Goal: Use online tool/utility: Utilize a website feature to perform a specific function

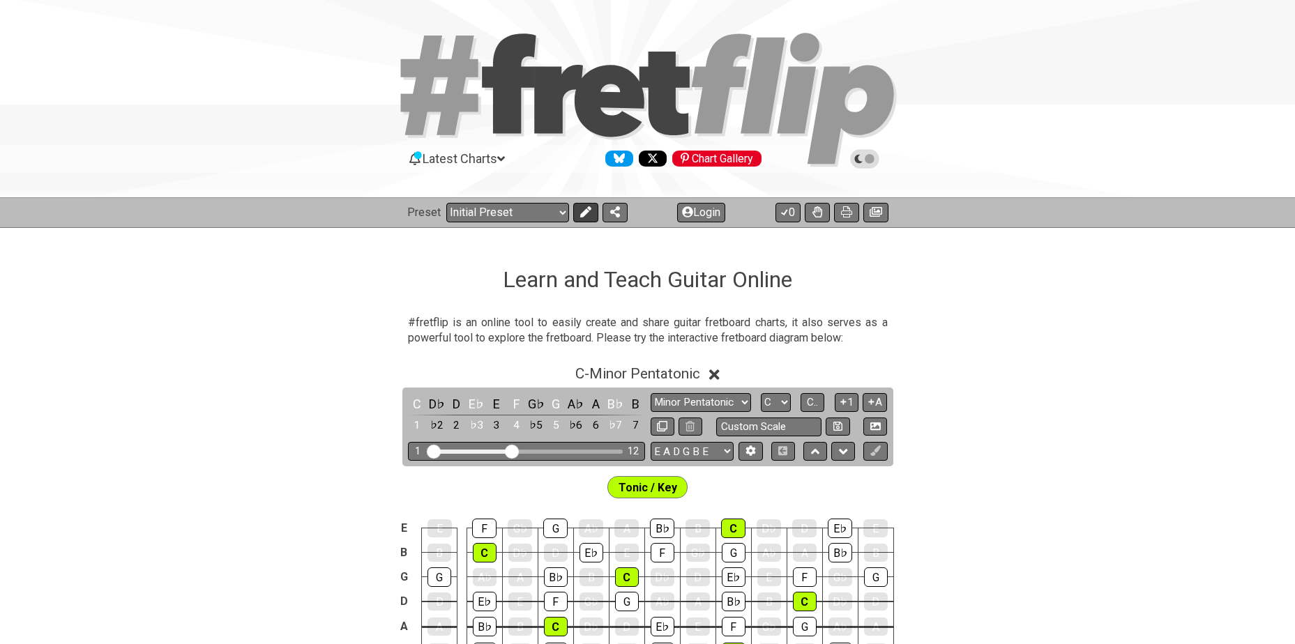
click at [587, 214] on icon at bounding box center [585, 211] width 11 height 11
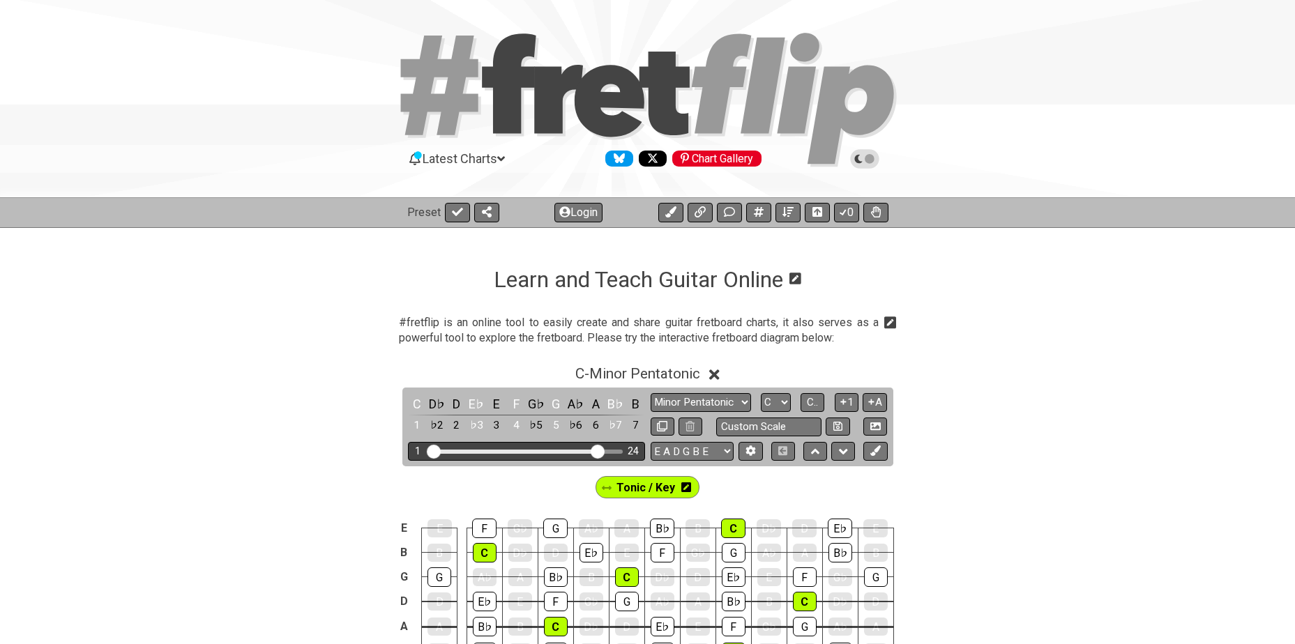
drag, startPoint x: 509, startPoint y: 449, endPoint x: 595, endPoint y: 453, distance: 85.9
click at [595, 451] on input "Visible fret range" at bounding box center [527, 451] width 198 height 0
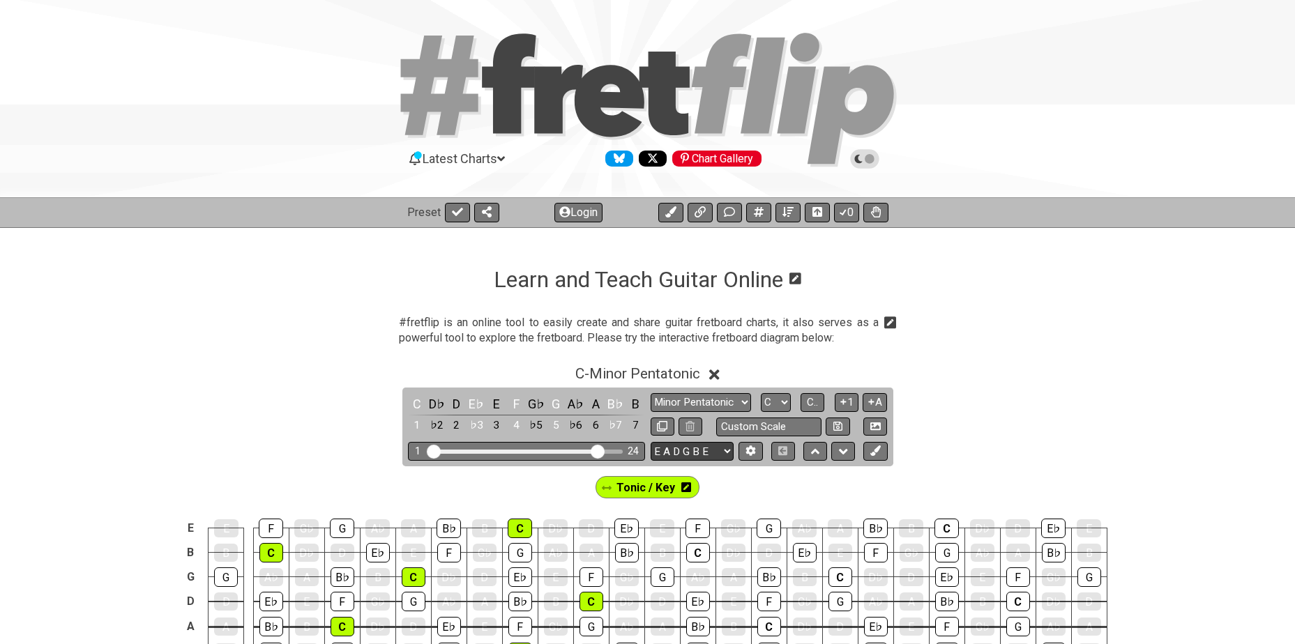
click at [677, 453] on select "E A D G B E E A D G B E E A D G B E B E A D F♯ B A D G C E A D A D G B E E♭ A♭ …" at bounding box center [692, 451] width 83 height 19
select select "A D G C F A D"
click at [651, 442] on select "E A D G B E E A D G B E E A D G B E B E A D F♯ B A D G C E A D A D G B E E♭ A♭ …" at bounding box center [692, 451] width 83 height 19
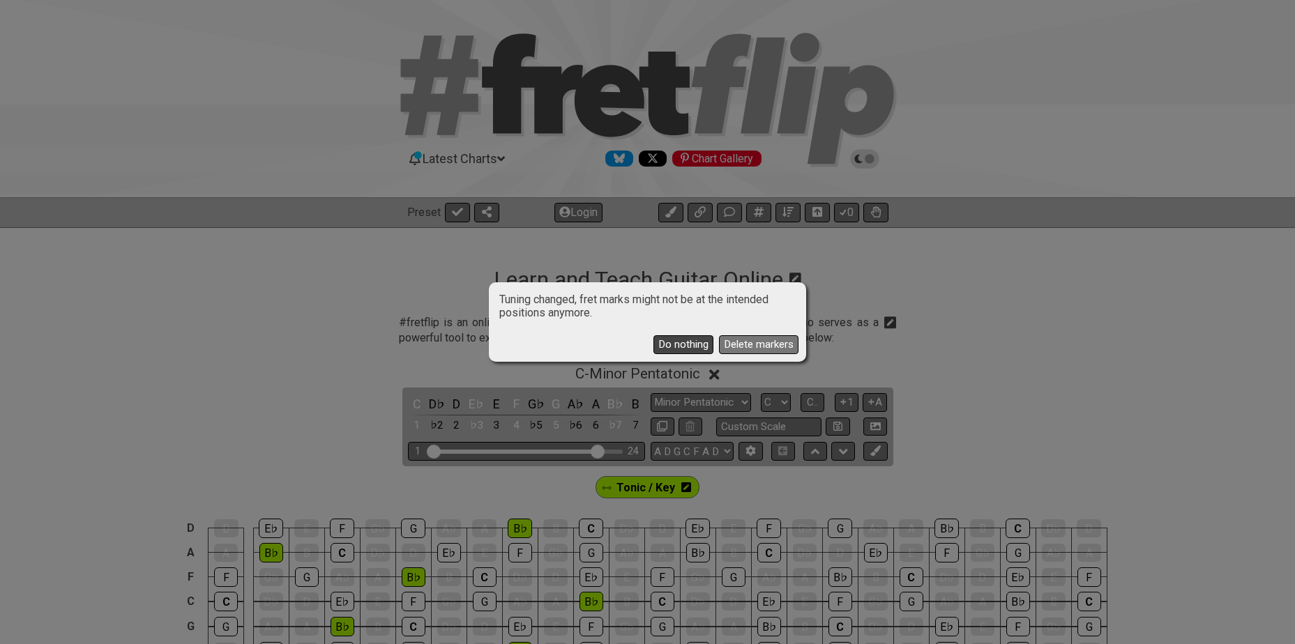
click at [678, 344] on button "Do nothing" at bounding box center [683, 344] width 60 height 19
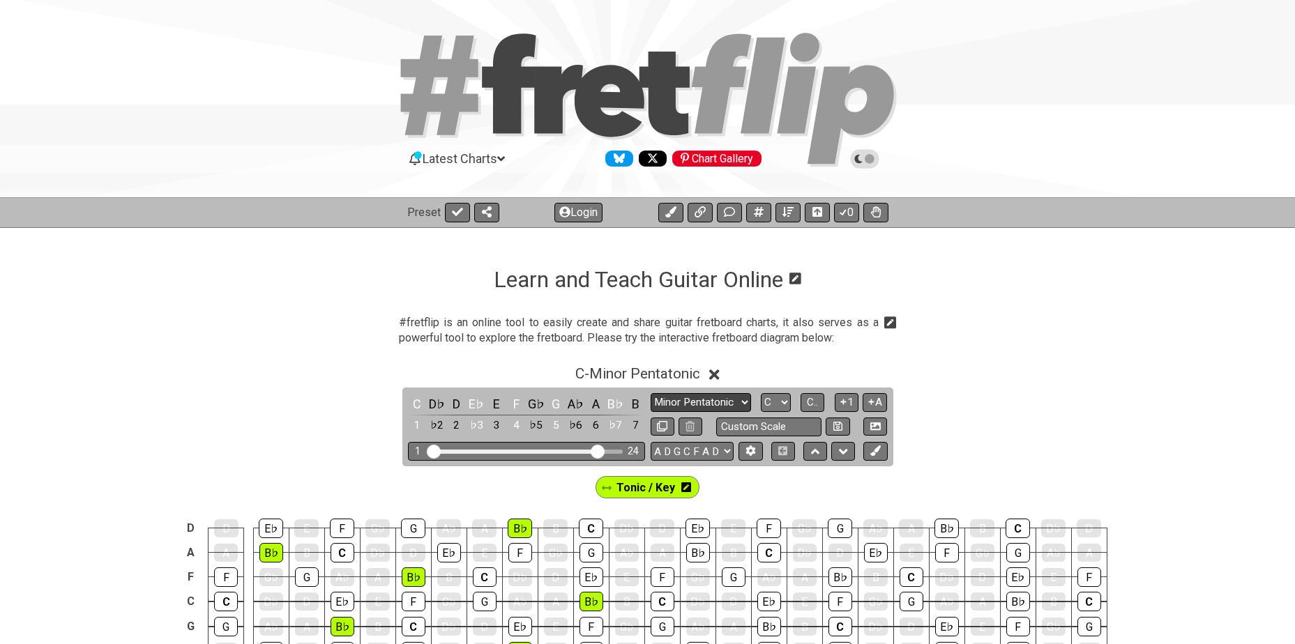
click at [707, 407] on select "Minor Pentatonic Click to edit Minor Pentatonic Major Pentatonic Minor Blues Ma…" at bounding box center [701, 402] width 100 height 19
select select "Minor / Aeolian"
click at [651, 393] on select "Minor Pentatonic Click to edit Minor Pentatonic Major Pentatonic Minor Blues Ma…" at bounding box center [701, 402] width 100 height 19
click at [783, 409] on select "A♭ A A♯ B♭ B C C♯ D♭ D D♯ E♭ E F F♯ G♭ G G♯" at bounding box center [776, 402] width 30 height 19
select select "Eb"
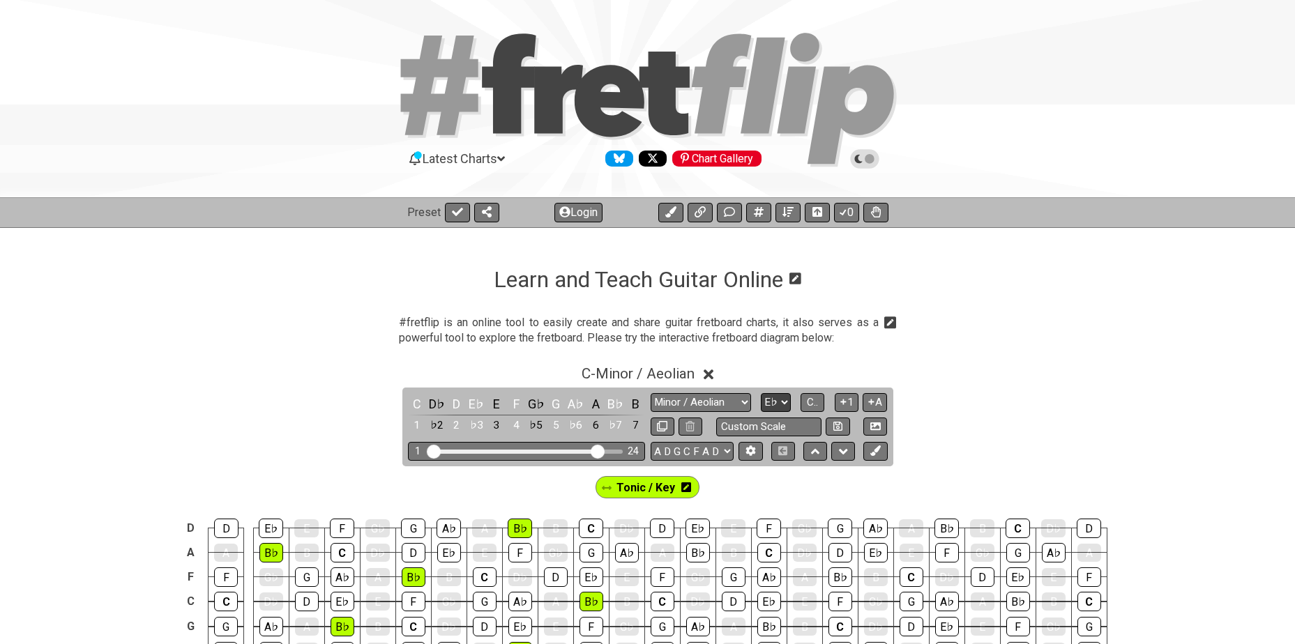
click at [761, 393] on select "A♭ A A♯ B♭ B C C♯ D♭ D D♯ E♭ E F F♯ G♭ G G♯" at bounding box center [776, 402] width 30 height 19
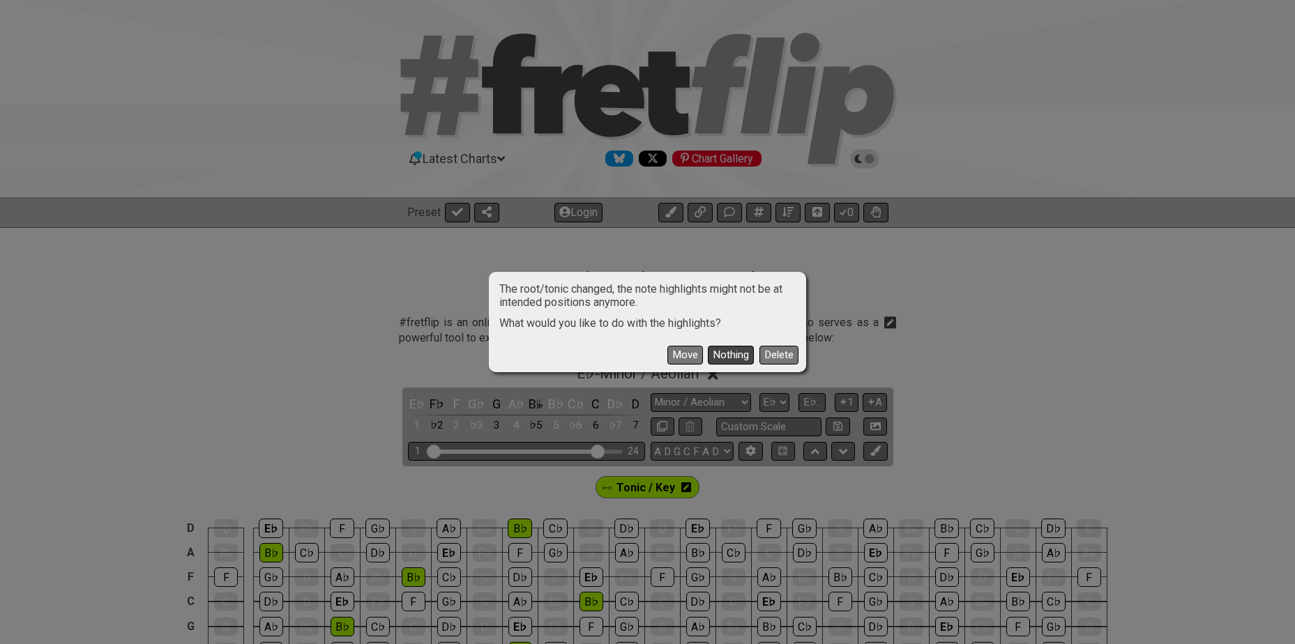
click at [720, 350] on button "Nothing" at bounding box center [731, 355] width 46 height 19
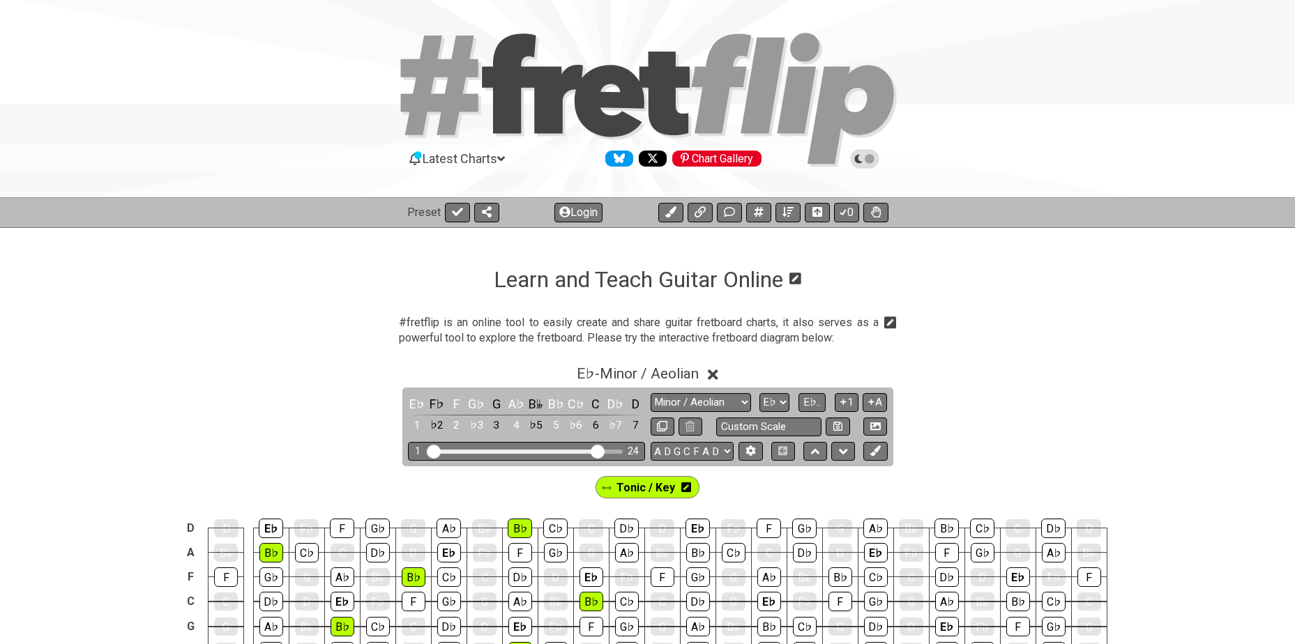
click at [688, 492] on icon at bounding box center [686, 488] width 10 height 10
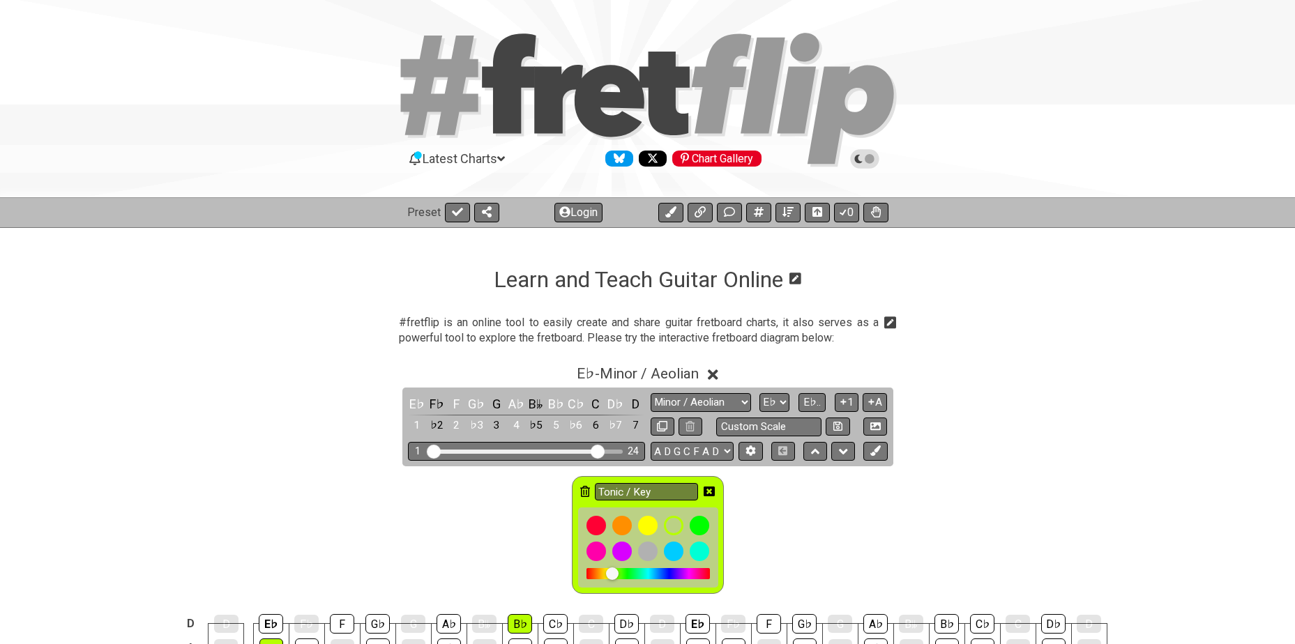
click at [581, 491] on icon at bounding box center [585, 491] width 10 height 11
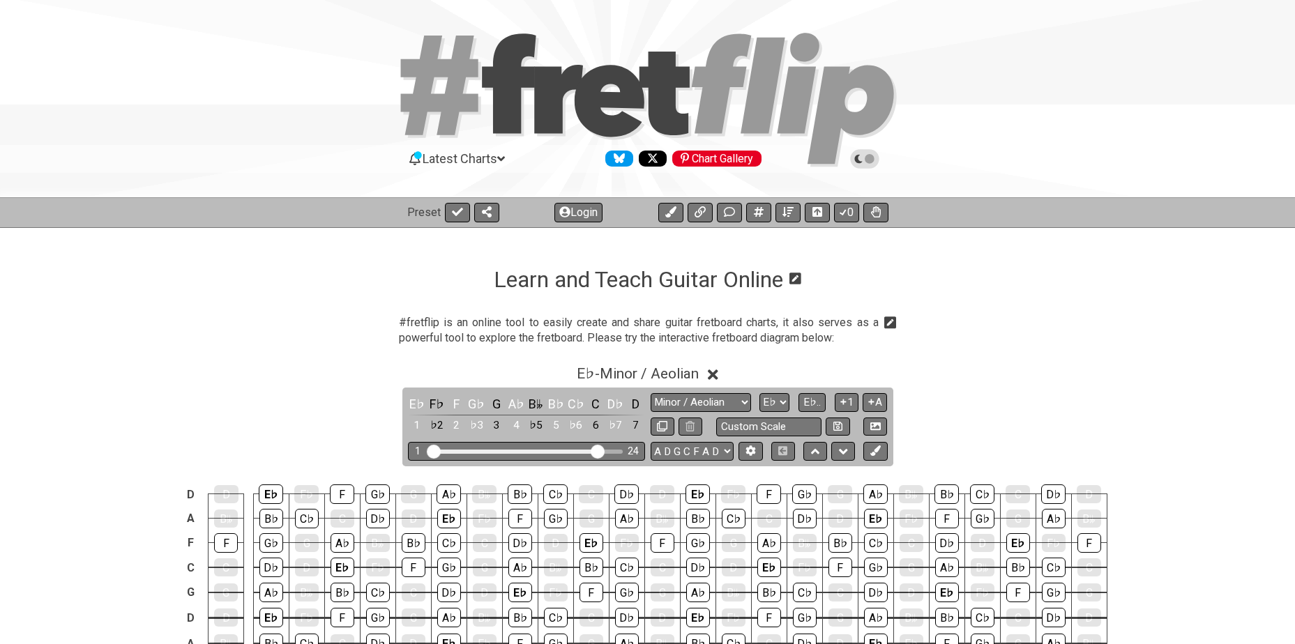
drag, startPoint x: 581, startPoint y: 491, endPoint x: 971, endPoint y: 361, distance: 410.9
click at [971, 361] on div "E♭ - Minor / Aeolian" at bounding box center [647, 370] width 1295 height 26
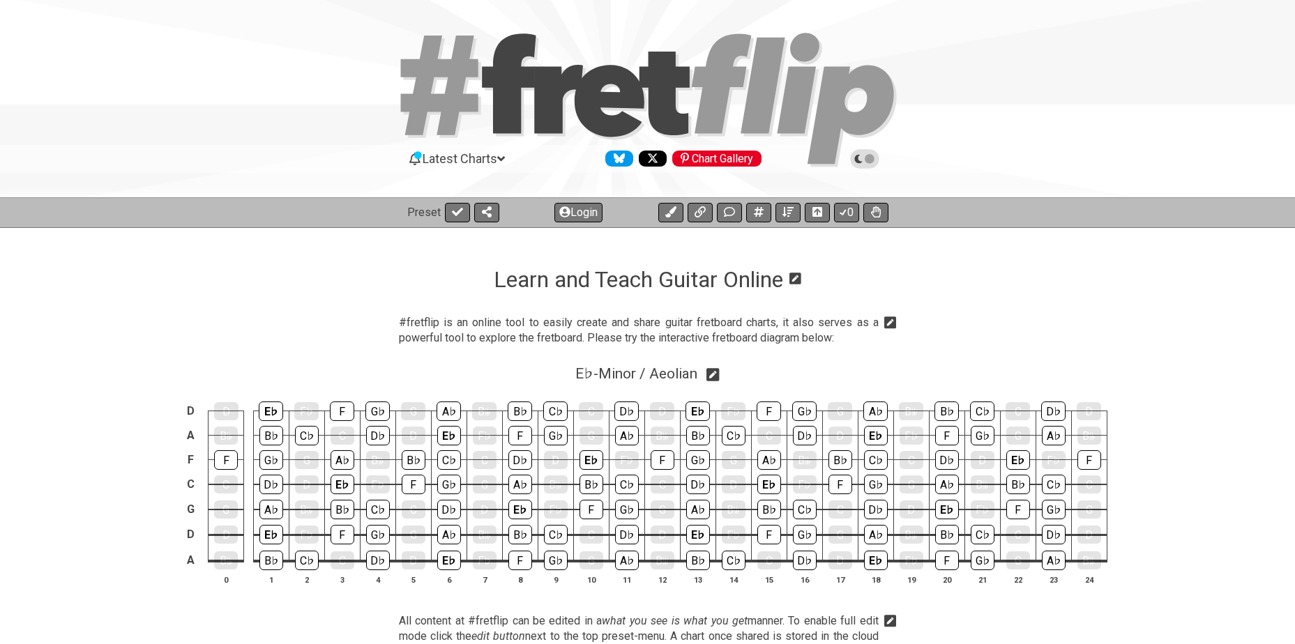
click at [715, 375] on icon at bounding box center [712, 375] width 13 height 15
select select "Minor / Aeolian"
select select "Eb"
select select "A D G C F A D"
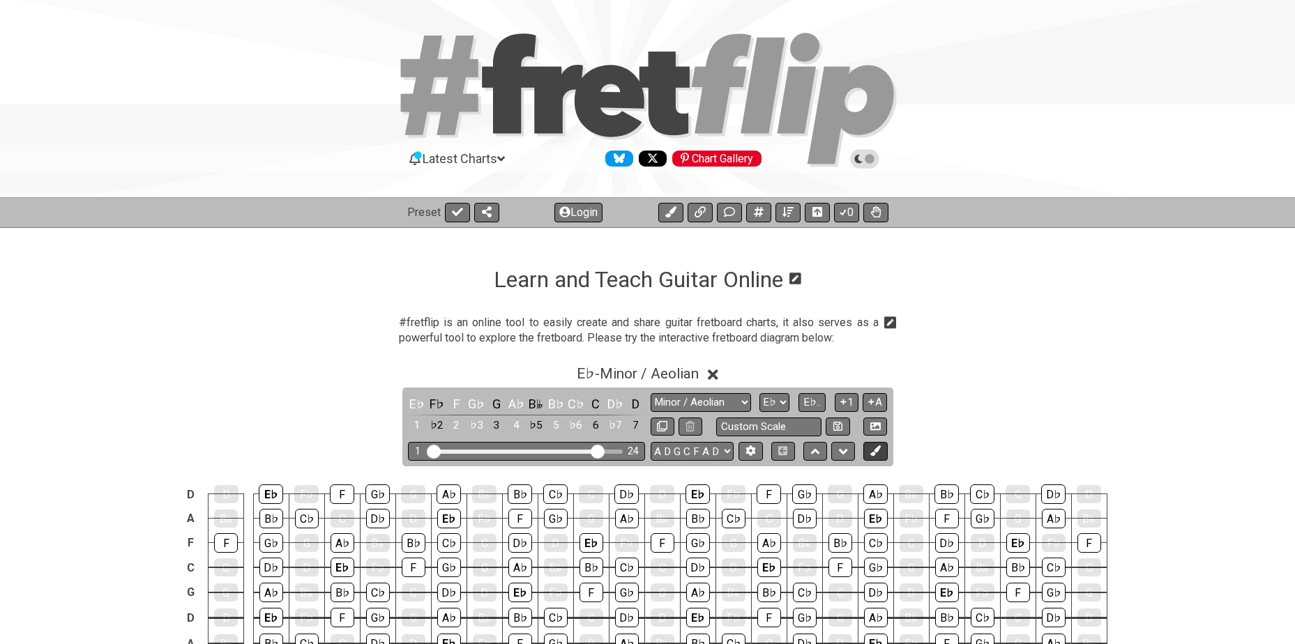
click at [876, 448] on icon at bounding box center [875, 451] width 10 height 10
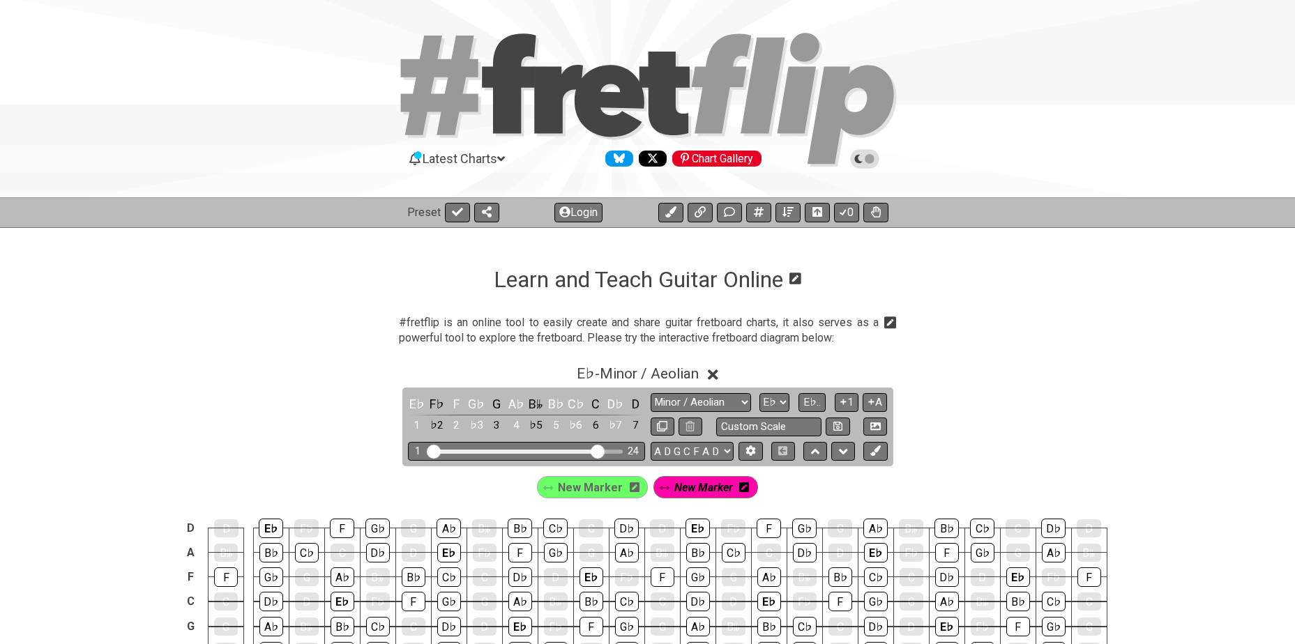
click at [630, 492] on icon at bounding box center [635, 488] width 10 height 10
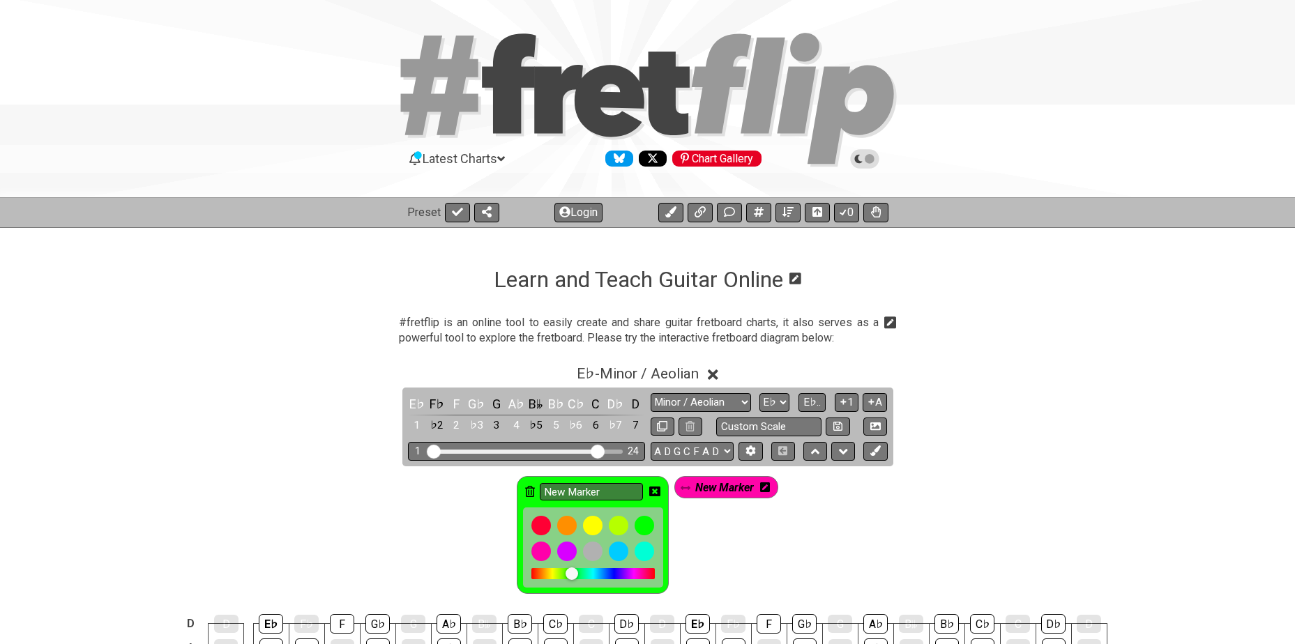
click at [531, 487] on icon at bounding box center [530, 491] width 10 height 11
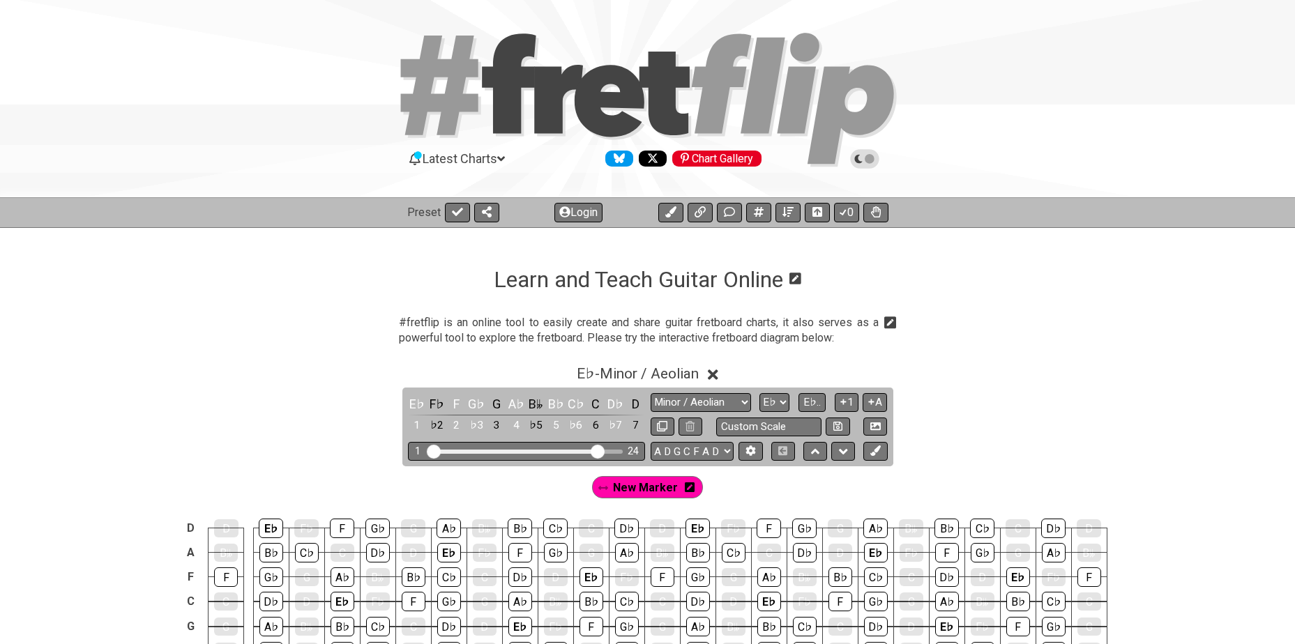
click at [690, 487] on icon at bounding box center [690, 488] width 10 height 10
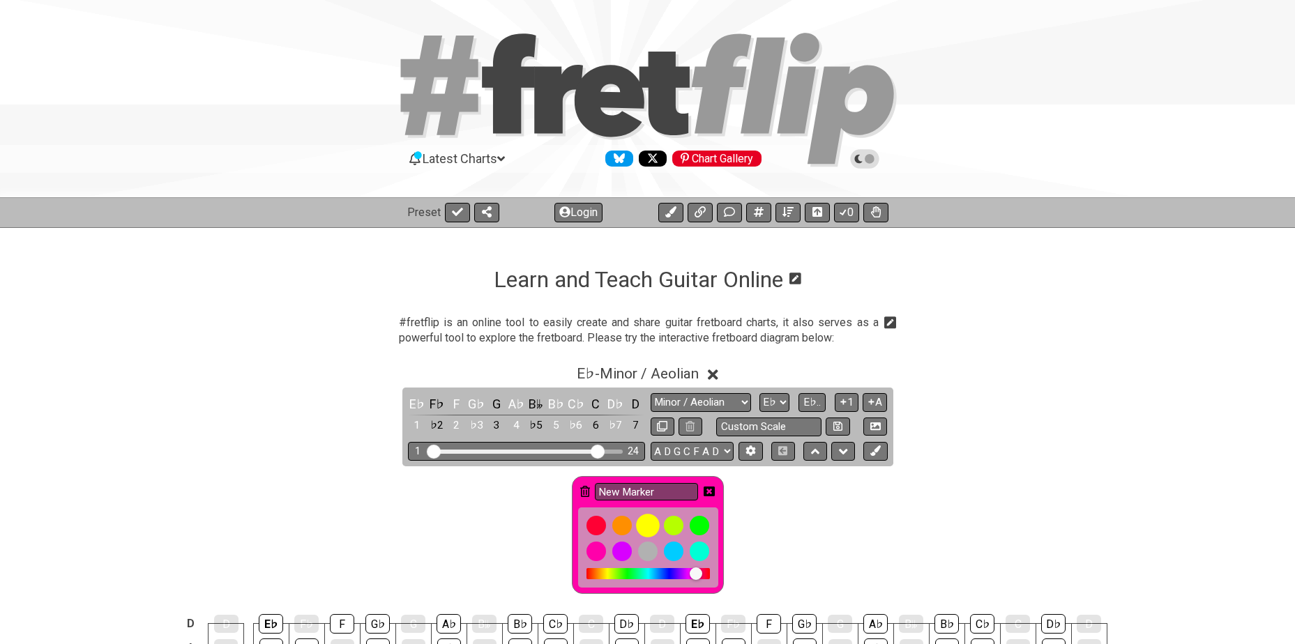
click at [648, 529] on div at bounding box center [648, 526] width 24 height 24
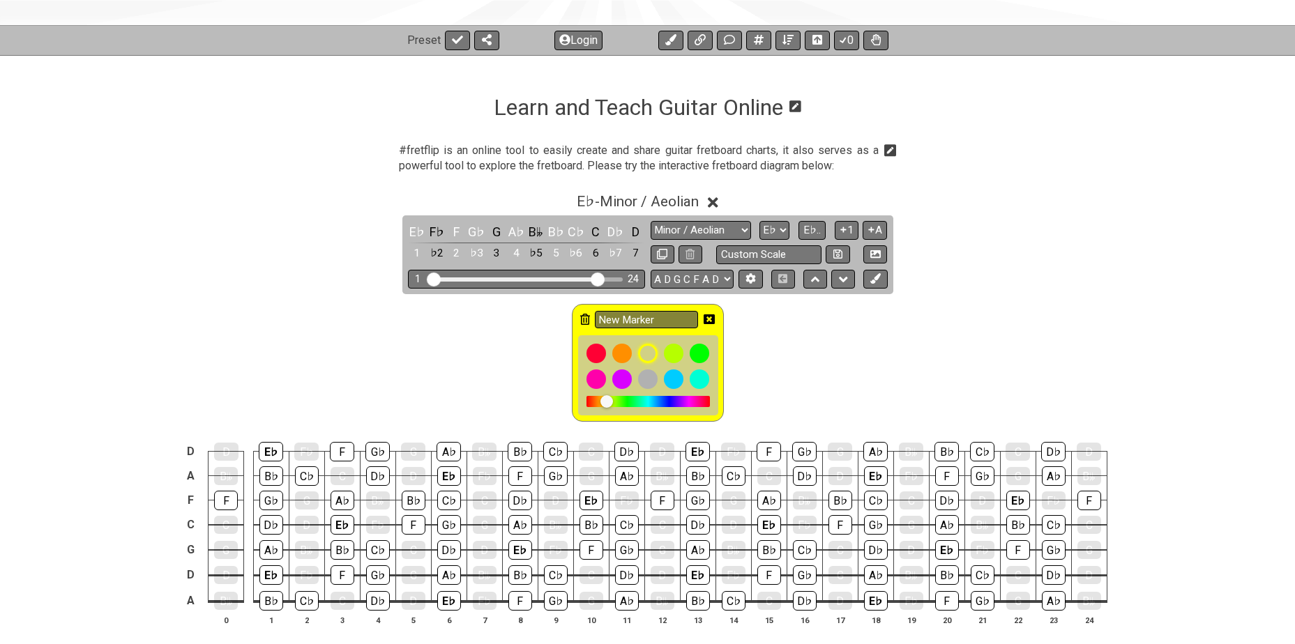
scroll to position [232, 0]
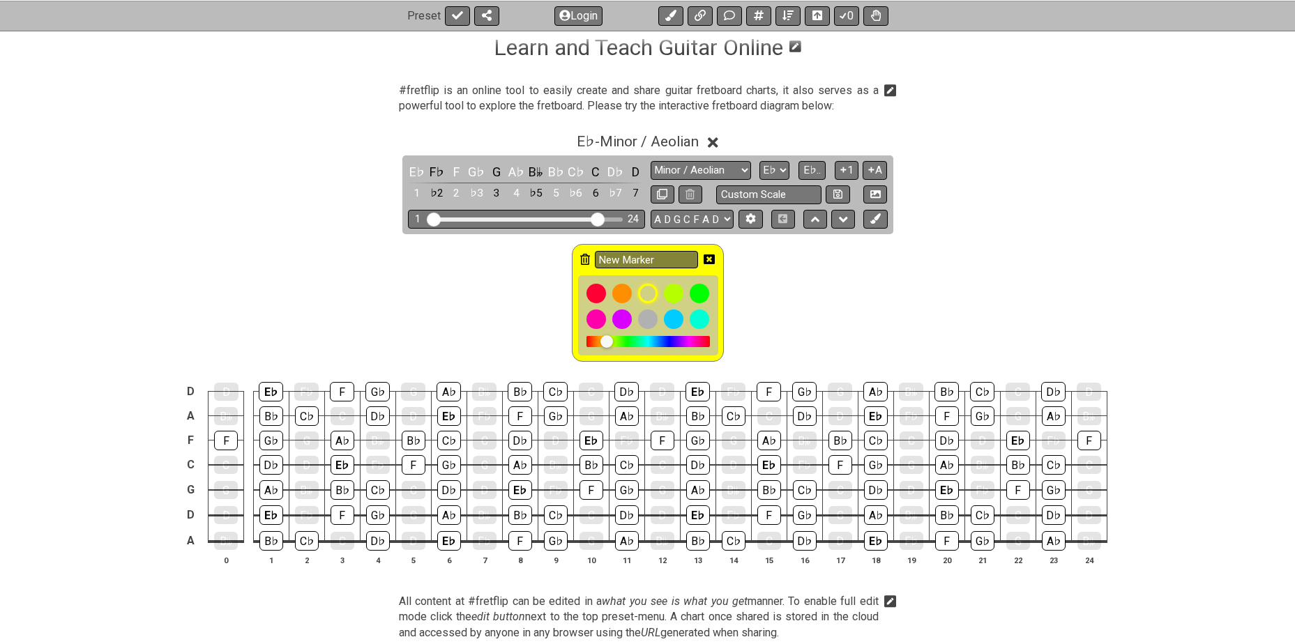
click at [584, 257] on icon at bounding box center [585, 259] width 10 height 11
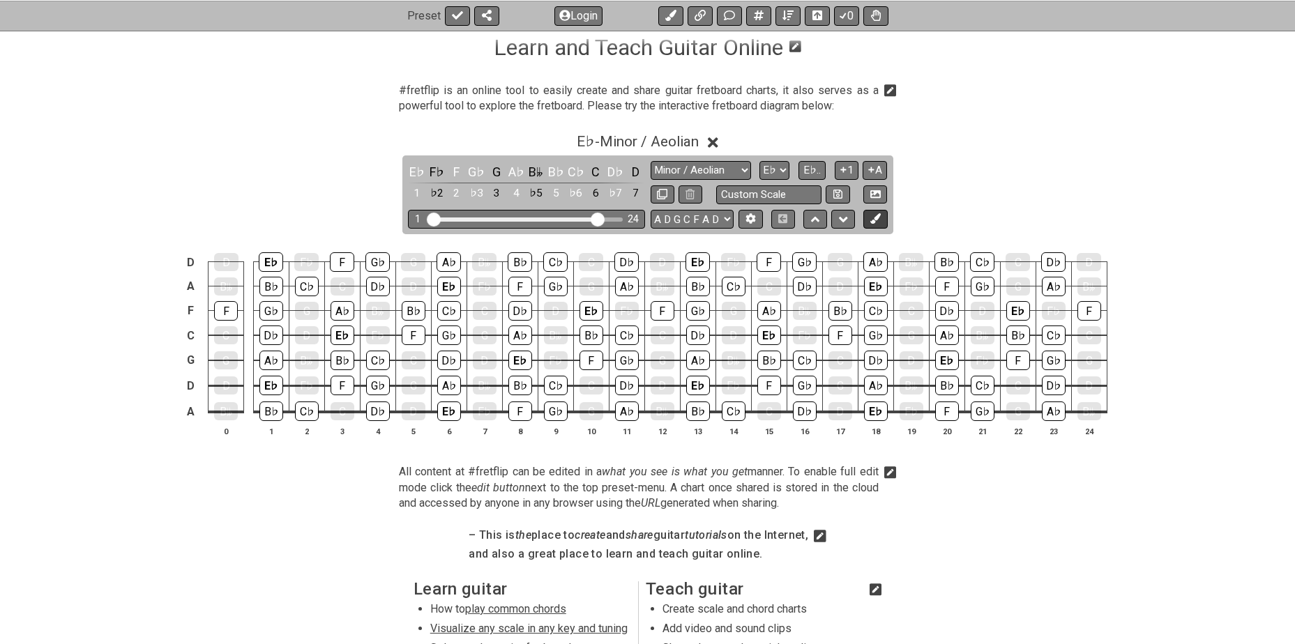
click at [873, 218] on icon at bounding box center [875, 218] width 10 height 10
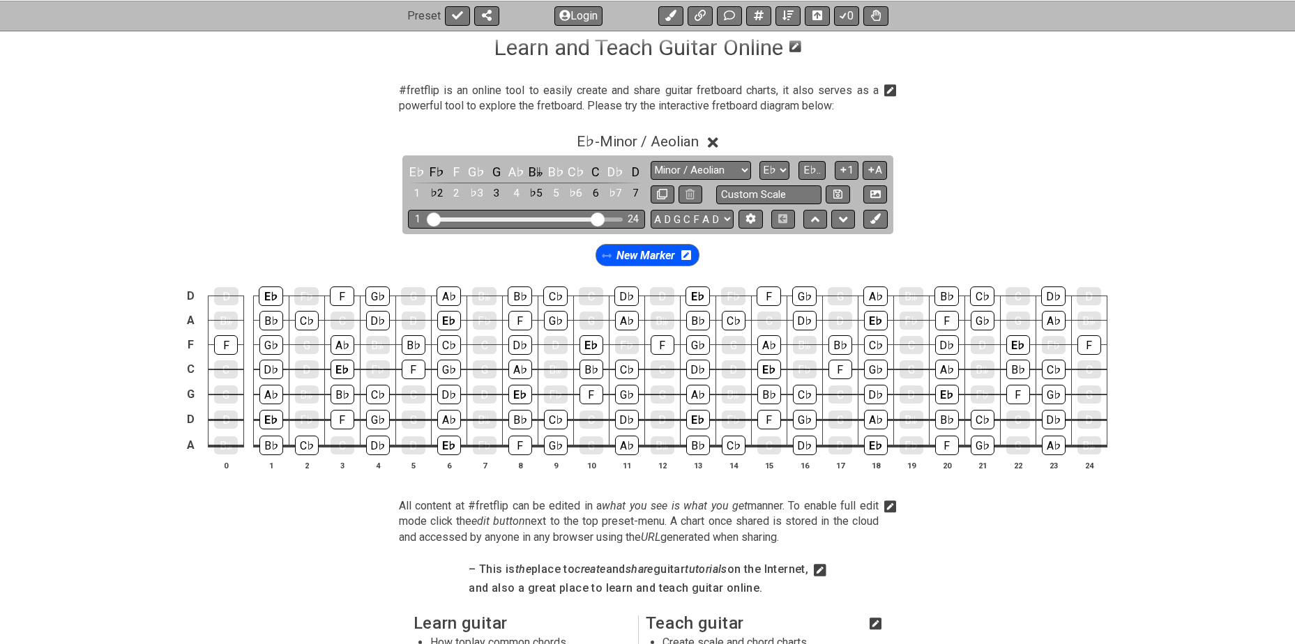
click at [690, 262] on icon at bounding box center [686, 255] width 10 height 20
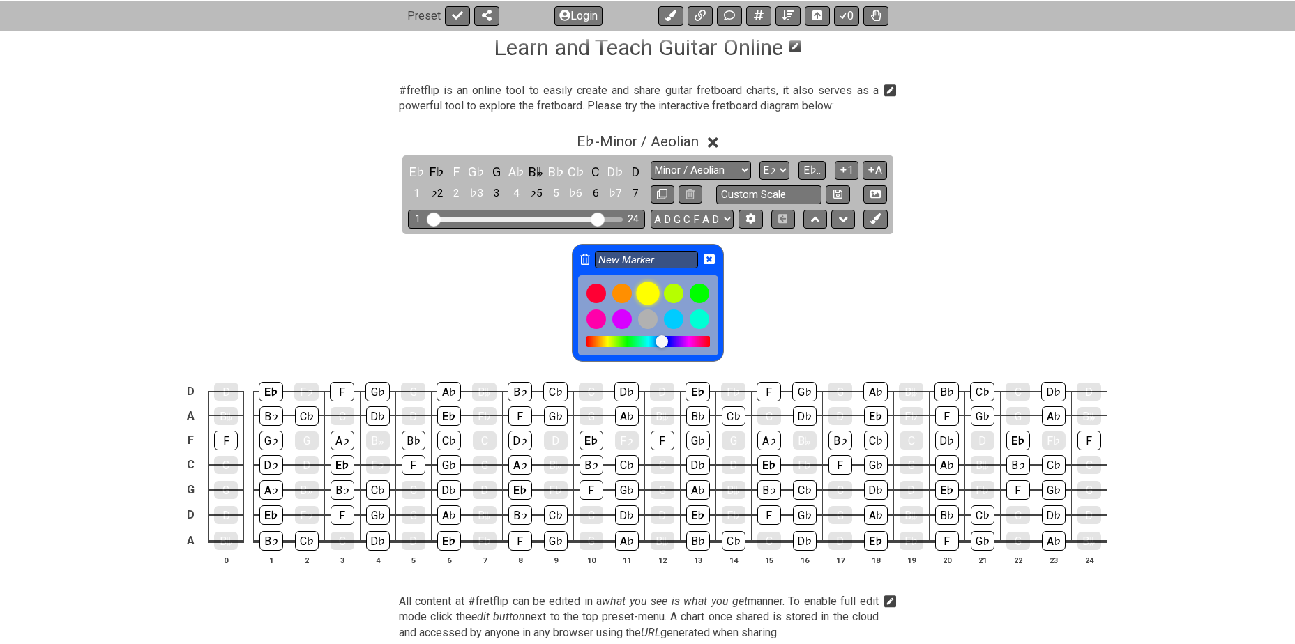
click at [649, 291] on div at bounding box center [648, 294] width 24 height 24
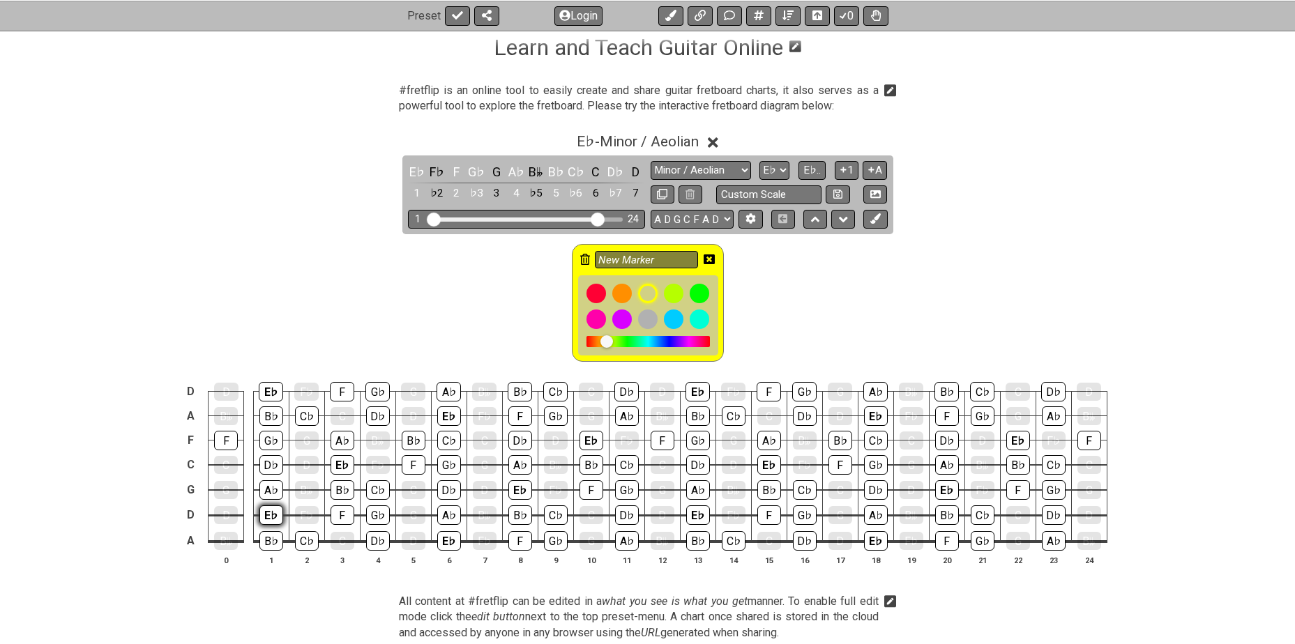
click at [266, 519] on div "E♭" at bounding box center [271, 516] width 24 height 20
click at [270, 391] on div "E♭" at bounding box center [271, 392] width 24 height 20
click at [337, 460] on div "E♭" at bounding box center [343, 465] width 24 height 20
click at [444, 543] on div "E♭" at bounding box center [449, 541] width 24 height 20
click at [444, 418] on div "E♭" at bounding box center [449, 417] width 24 height 20
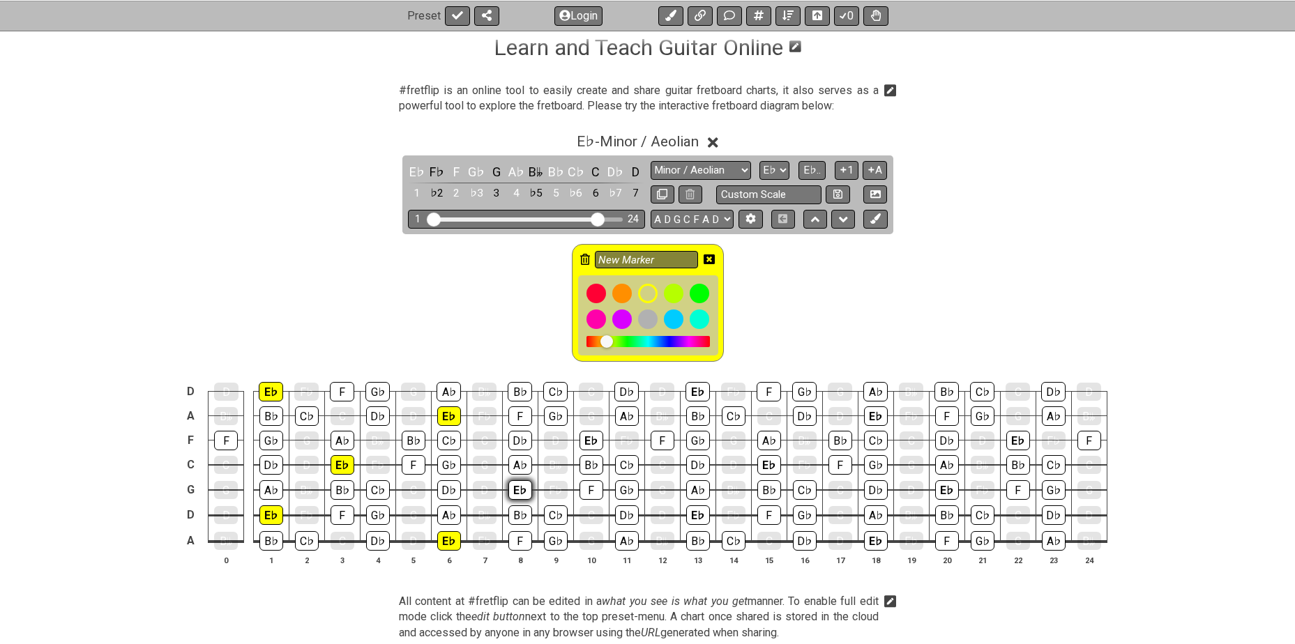
click at [515, 483] on div "E♭" at bounding box center [520, 491] width 24 height 20
click at [585, 437] on div "E♭" at bounding box center [592, 441] width 24 height 20
click at [689, 513] on div "E♭" at bounding box center [698, 516] width 24 height 20
drag, startPoint x: 689, startPoint y: 513, endPoint x: 510, endPoint y: 342, distance: 247.1
click at [510, 342] on div "New Marker" at bounding box center [647, 299] width 1295 height 130
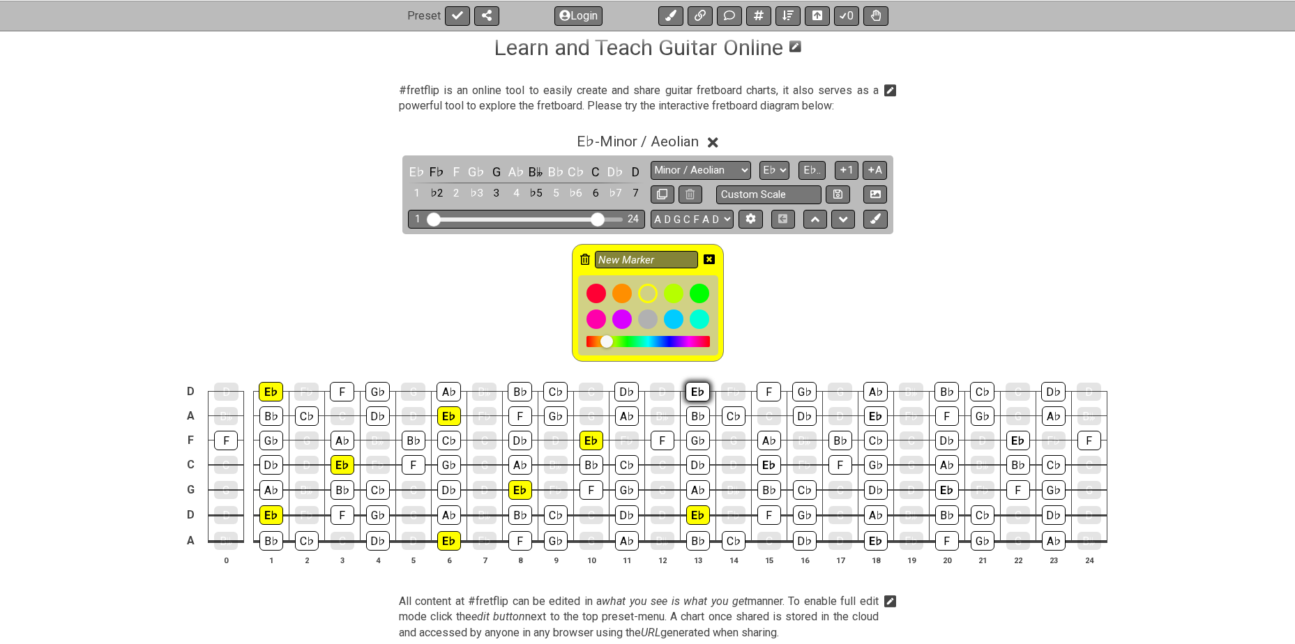
click at [694, 395] on div "E♭" at bounding box center [698, 392] width 24 height 20
click at [762, 455] on div "E♭" at bounding box center [769, 465] width 24 height 20
click at [877, 418] on div "E♭" at bounding box center [876, 417] width 24 height 20
drag, startPoint x: 877, startPoint y: 418, endPoint x: 803, endPoint y: 347, distance: 103.1
click at [803, 347] on div "New Marker" at bounding box center [647, 299] width 1295 height 130
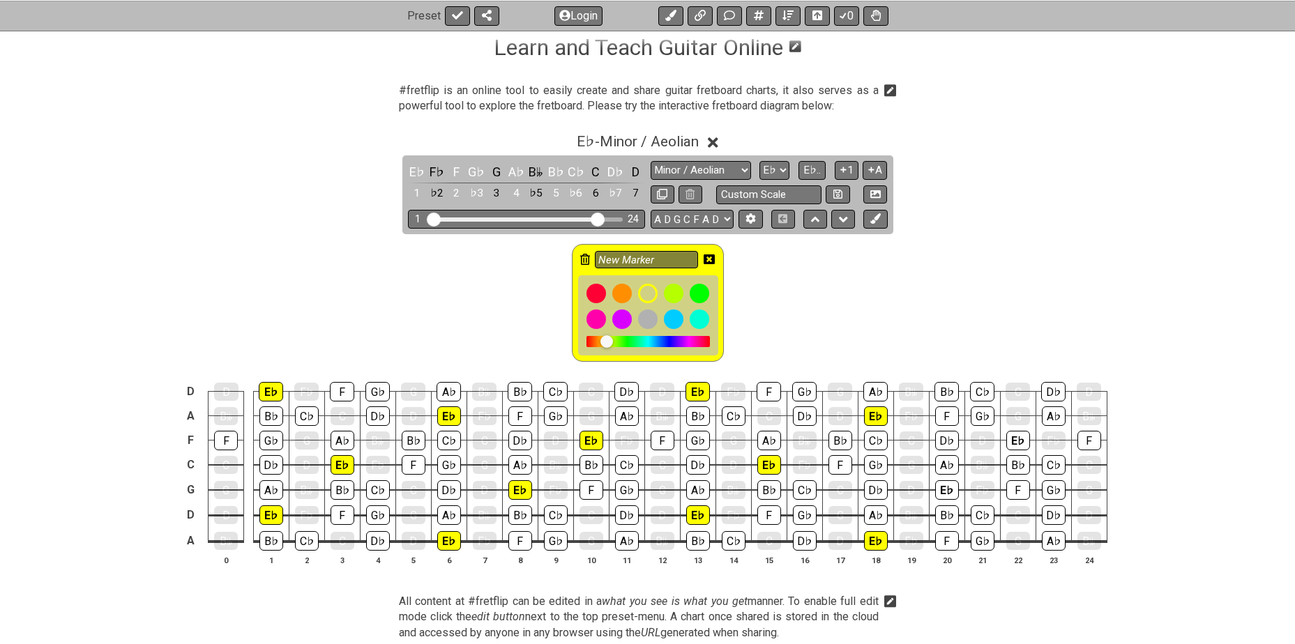
drag, startPoint x: 869, startPoint y: 538, endPoint x: 810, endPoint y: 341, distance: 205.9
click at [810, 342] on div "New Marker" at bounding box center [647, 299] width 1295 height 130
click at [939, 488] on div "E♭" at bounding box center [947, 491] width 24 height 20
click at [1013, 438] on div "E♭" at bounding box center [1018, 441] width 24 height 20
click at [936, 333] on div "New Marker" at bounding box center [647, 299] width 1295 height 130
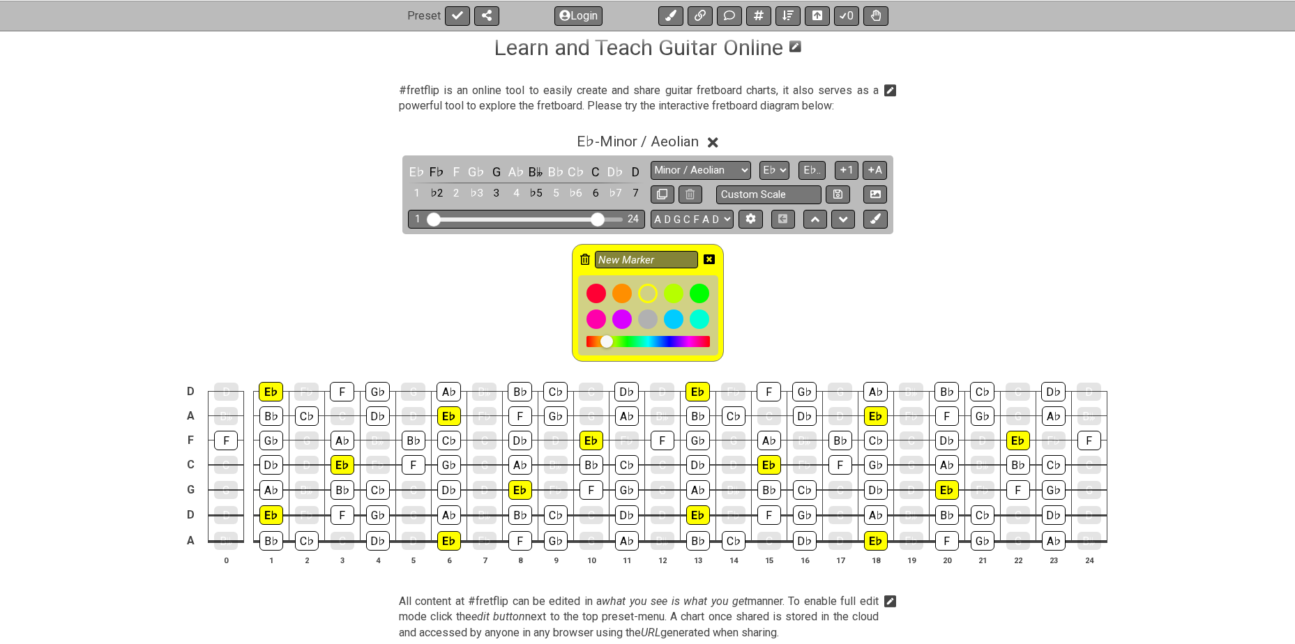
click at [707, 259] on icon at bounding box center [709, 260] width 11 height 10
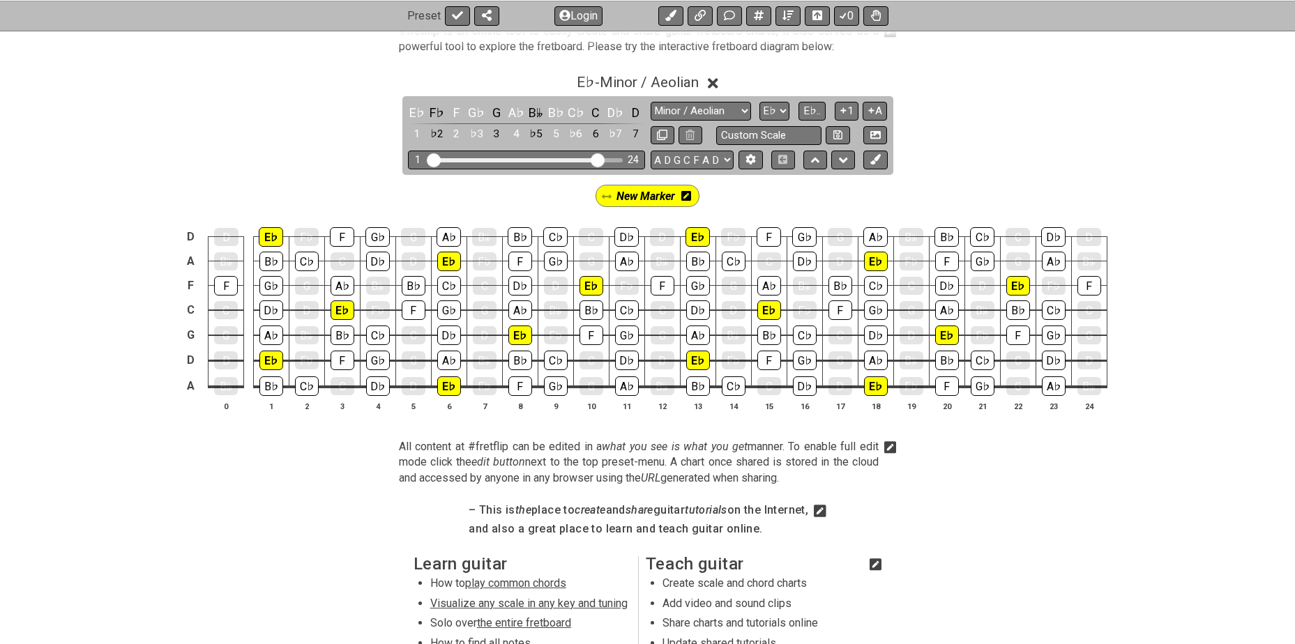
scroll to position [302, 0]
